Goal: Task Accomplishment & Management: Use online tool/utility

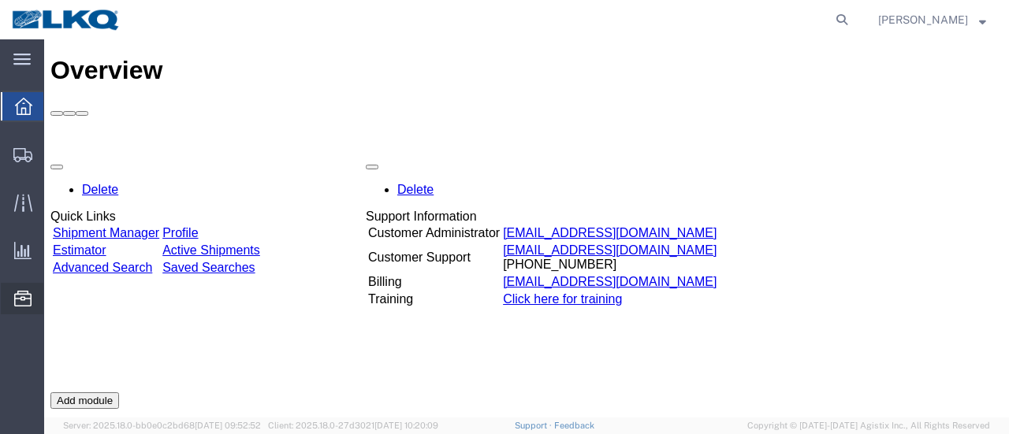
click at [0, 0] on span "Location Appointment" at bounding box center [0, 0] width 0 height 0
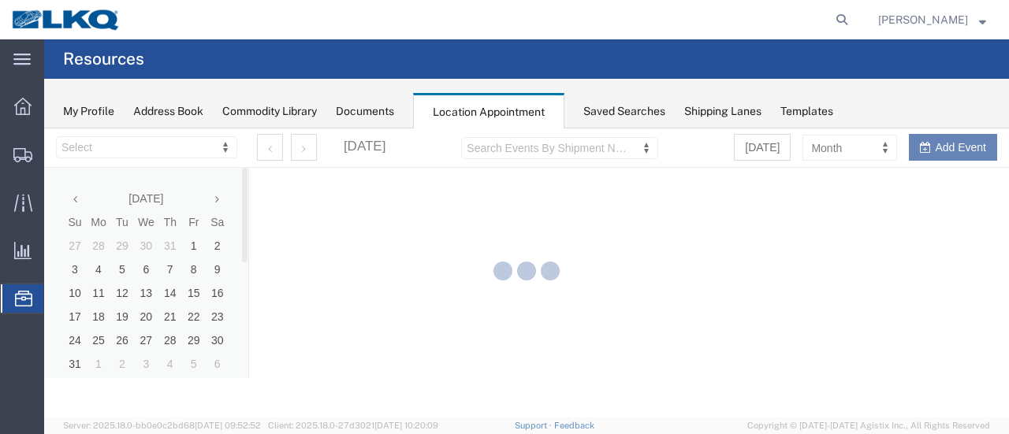
select select "28712"
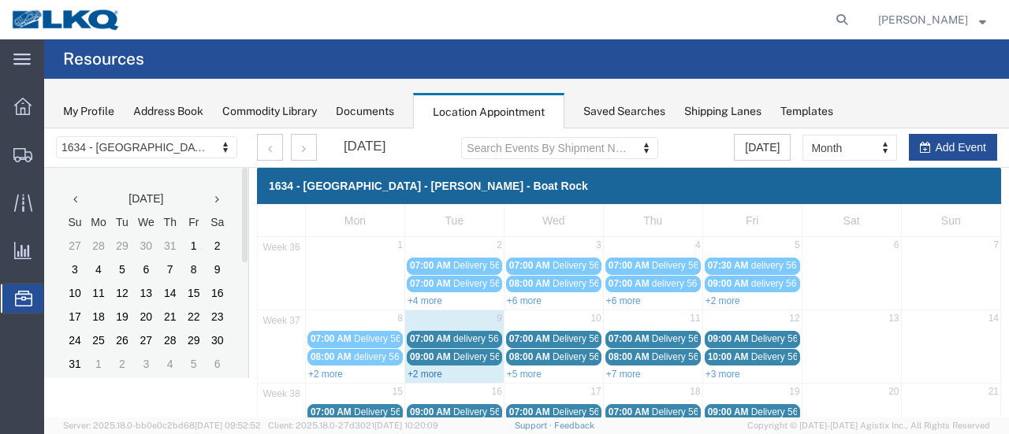
click at [412, 370] on link "+2 more" at bounding box center [425, 374] width 35 height 11
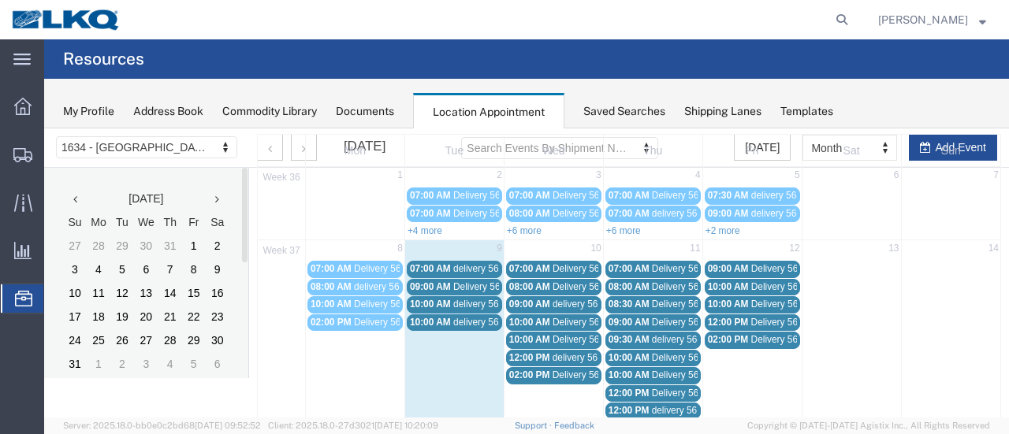
scroll to position [79, 0]
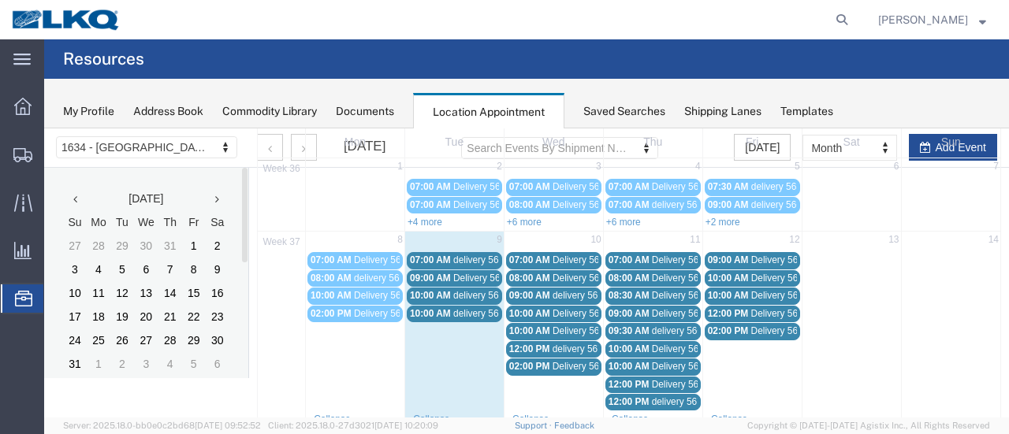
click at [473, 260] on span "delivery 56703305" at bounding box center [491, 260] width 76 height 11
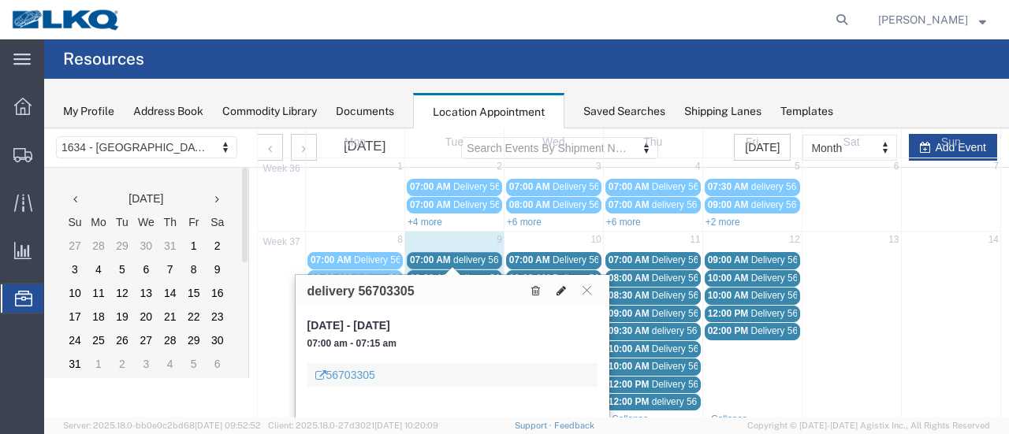
click at [561, 288] on icon at bounding box center [561, 290] width 9 height 11
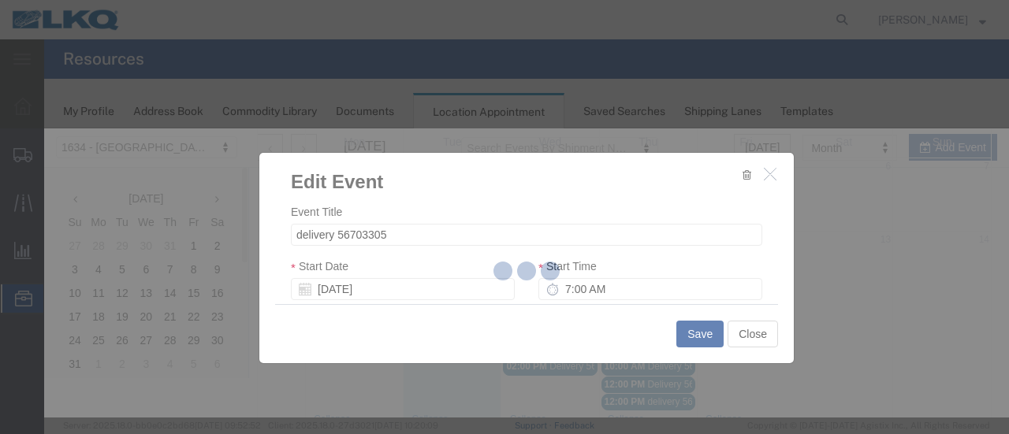
select select
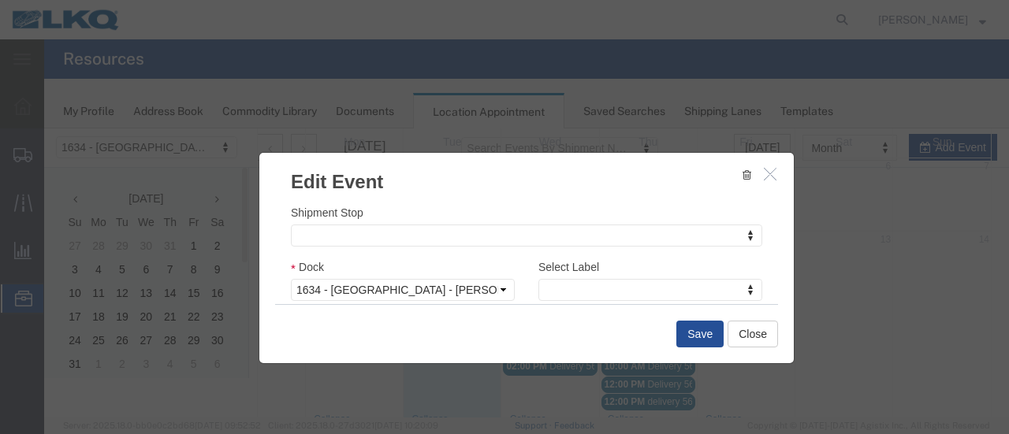
scroll to position [236, 0]
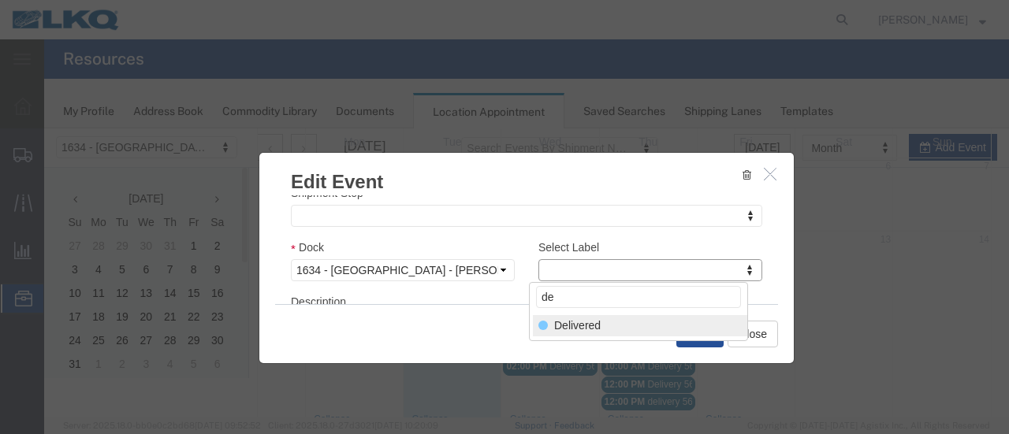
type input "de"
select select "40"
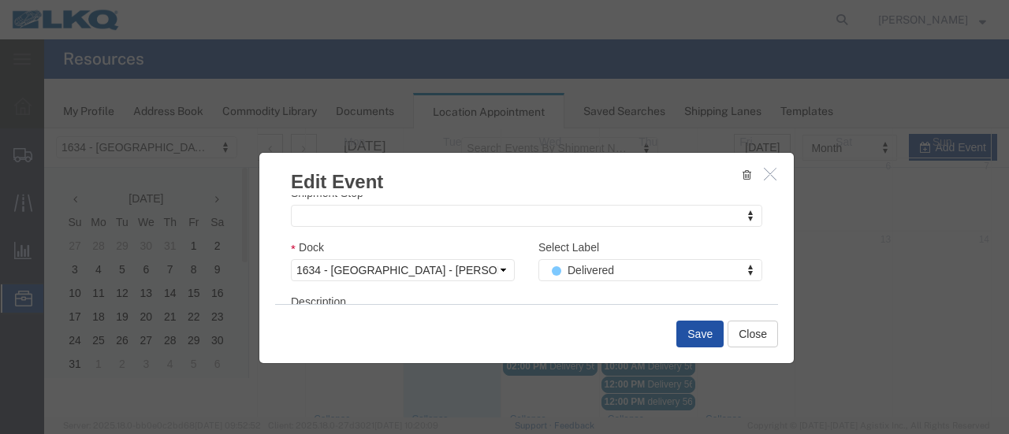
click at [703, 338] on button "Save" at bounding box center [699, 334] width 47 height 27
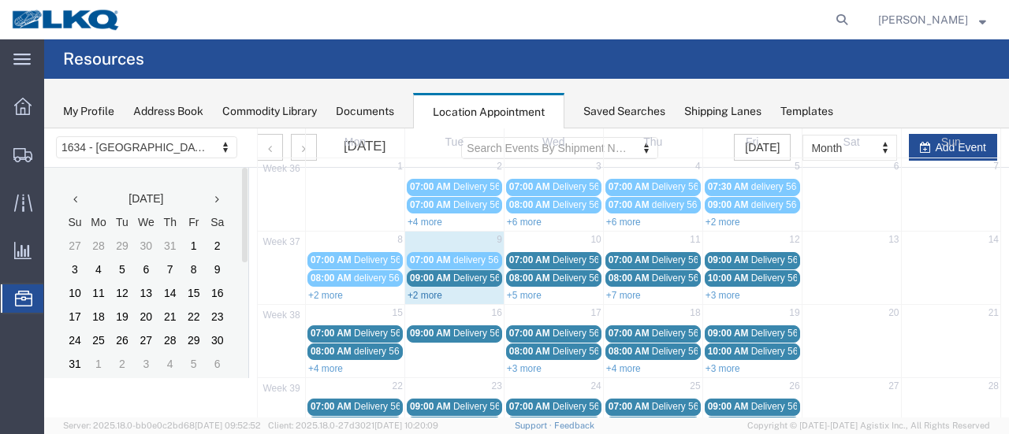
click at [419, 293] on link "+2 more" at bounding box center [425, 295] width 35 height 11
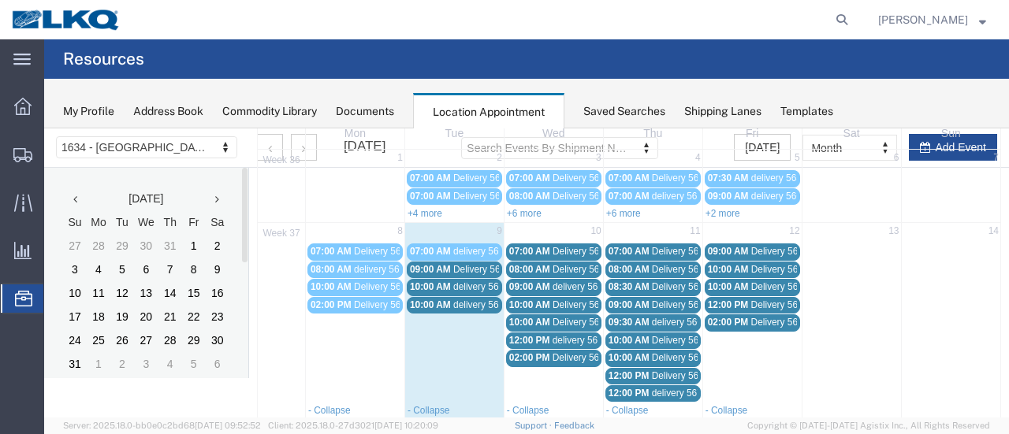
scroll to position [79, 0]
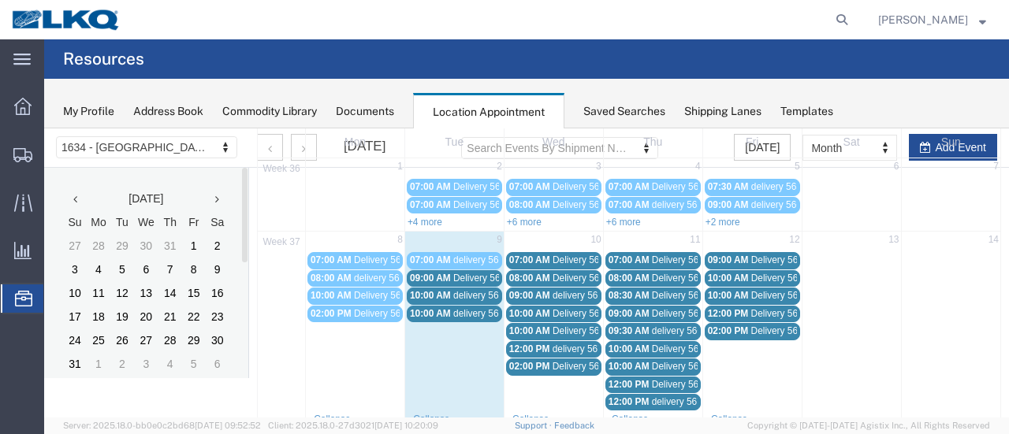
click at [476, 275] on span "Delivery 56383316" at bounding box center [492, 278] width 78 height 11
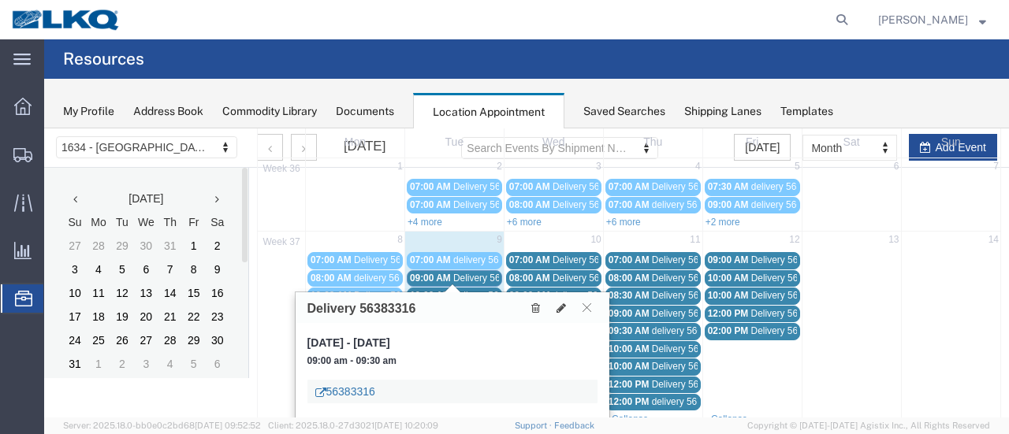
click at [358, 387] on link "56383316" at bounding box center [345, 392] width 60 height 16
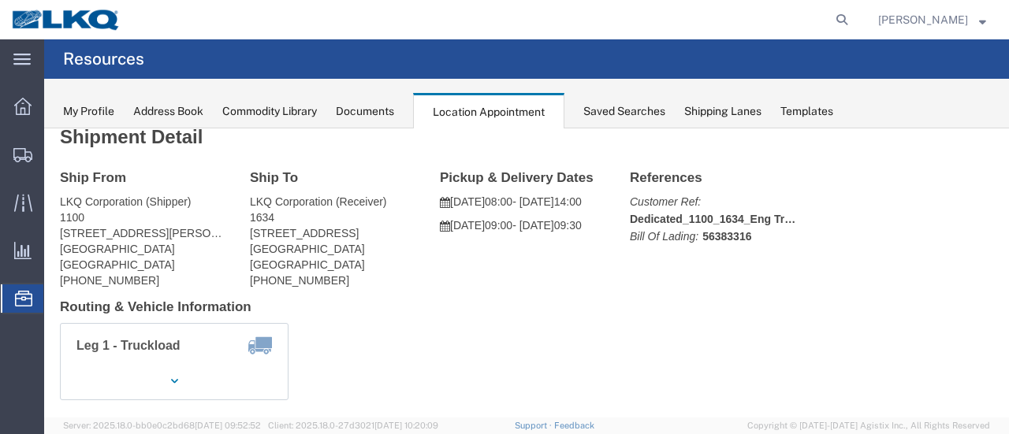
scroll to position [0, 0]
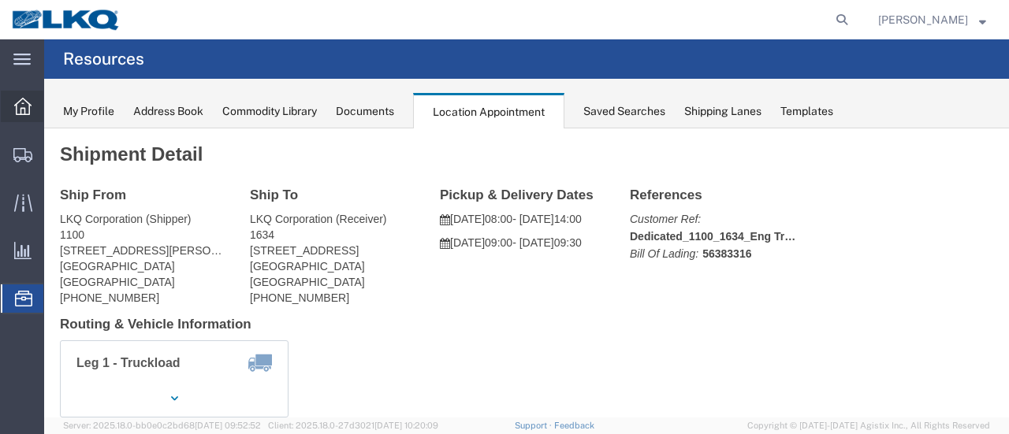
click at [22, 103] on icon at bounding box center [22, 106] width 17 height 17
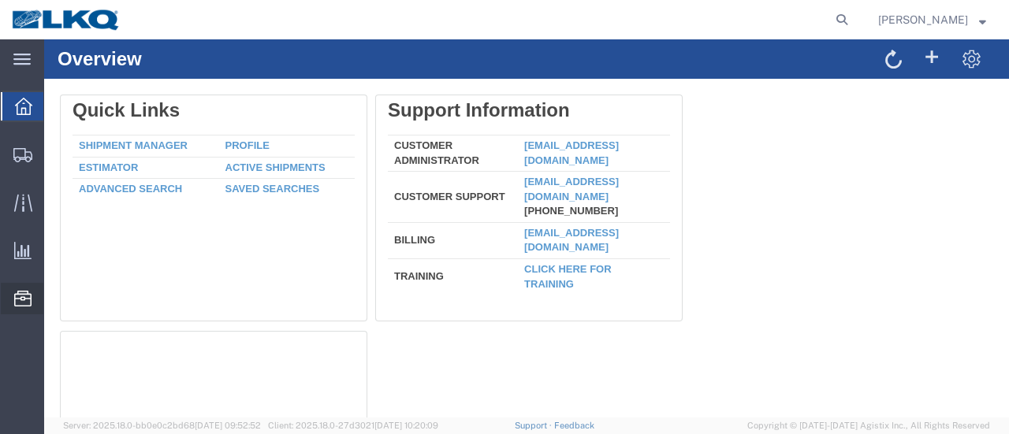
click at [0, 0] on span "Location Appointment" at bounding box center [0, 0] width 0 height 0
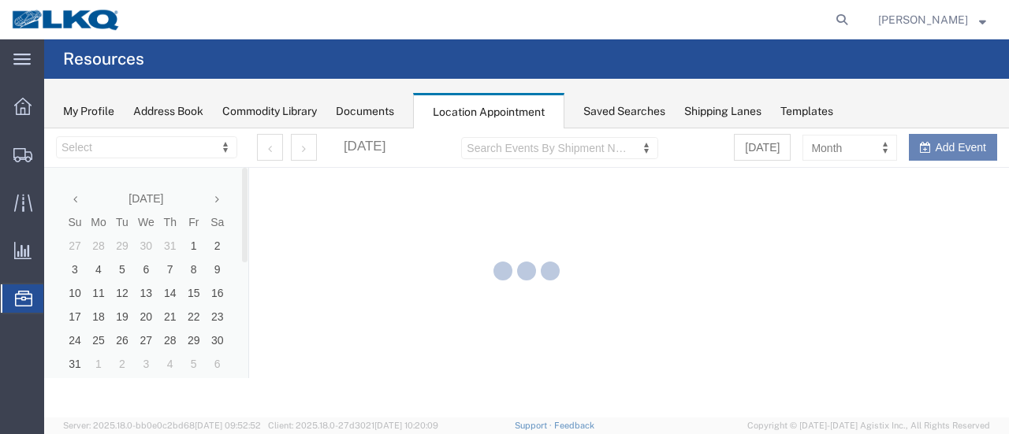
select select "28712"
